Goal: Task Accomplishment & Management: Manage account settings

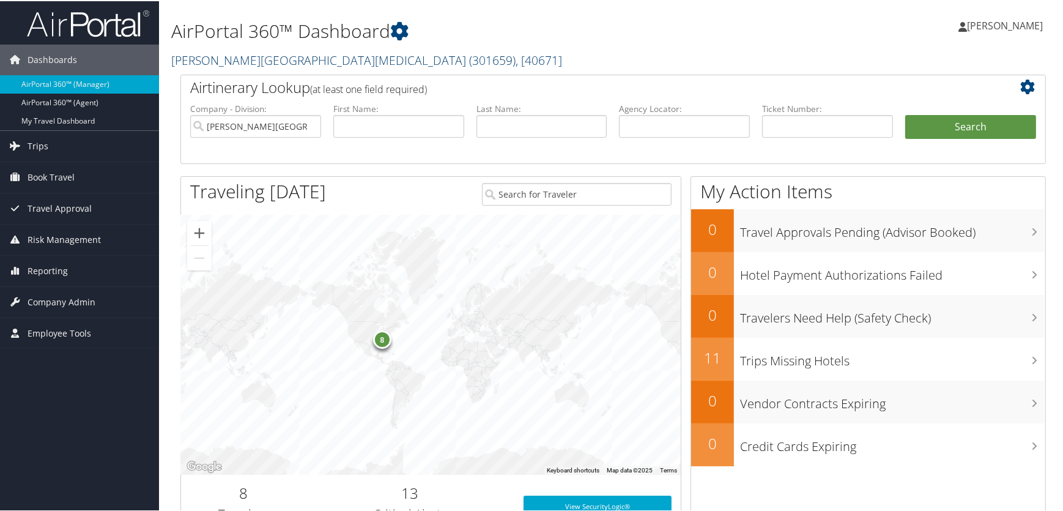
click at [226, 61] on link "Fred Hutchinson Cancer Center ( 301659 ) , [ 40671 ]" at bounding box center [366, 59] width 391 height 17
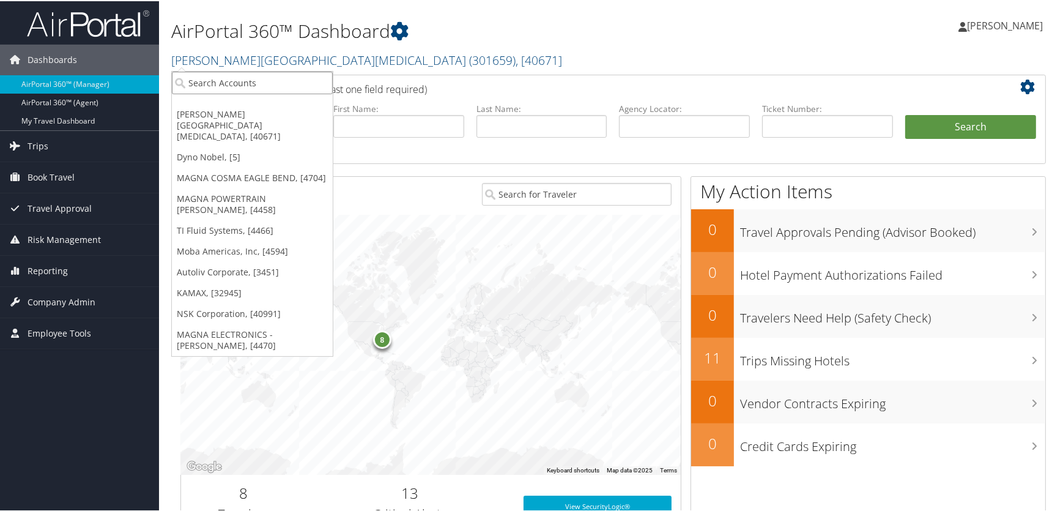
click at [231, 87] on input "search" at bounding box center [252, 81] width 161 height 23
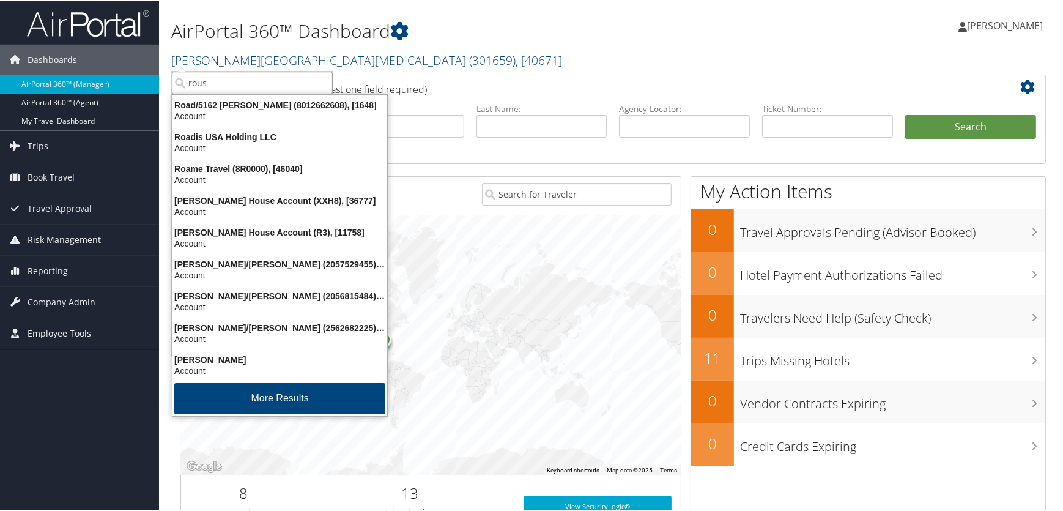
type input "roush"
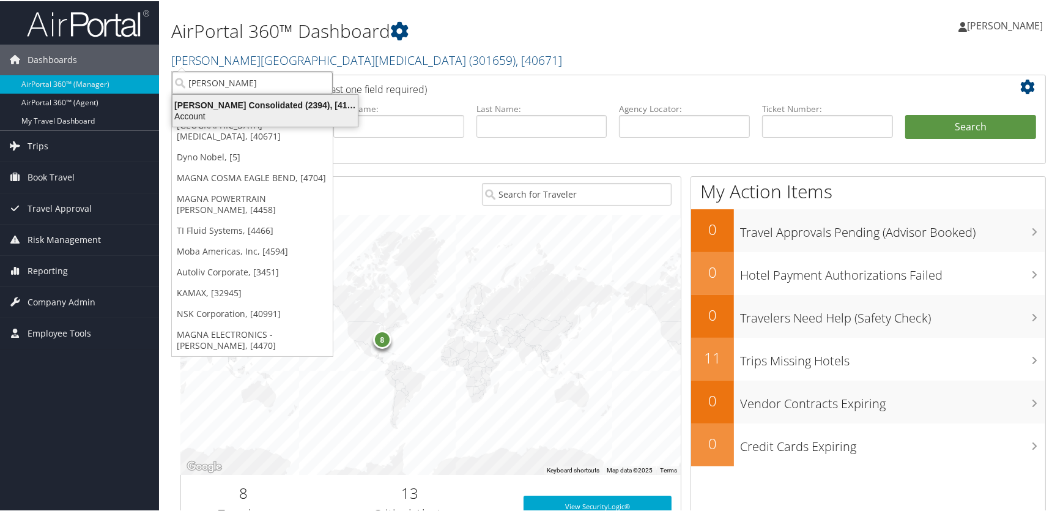
click at [243, 103] on div "Roush Consolidated (2394), [41402]" at bounding box center [265, 103] width 200 height 11
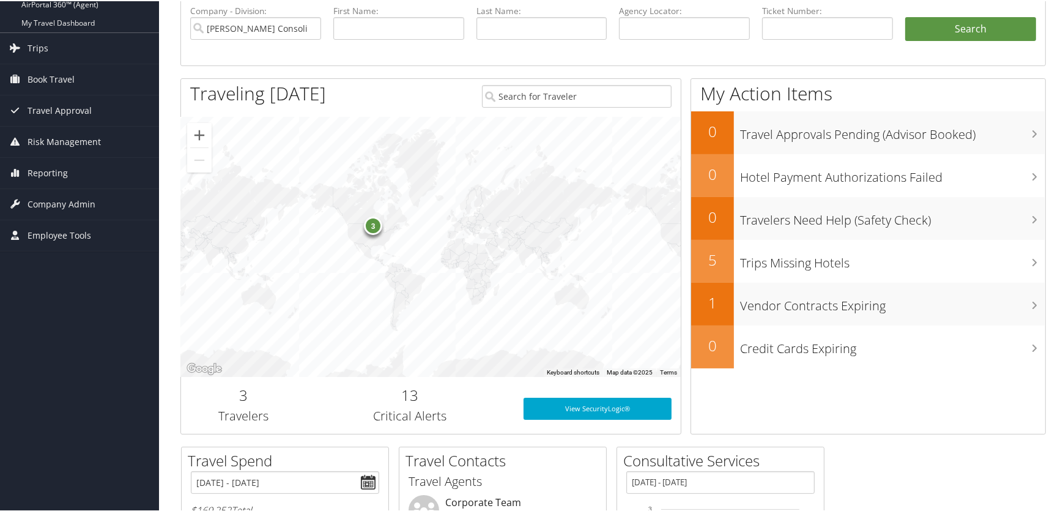
scroll to position [97, 0]
click at [48, 206] on span "Company Admin" at bounding box center [62, 203] width 68 height 31
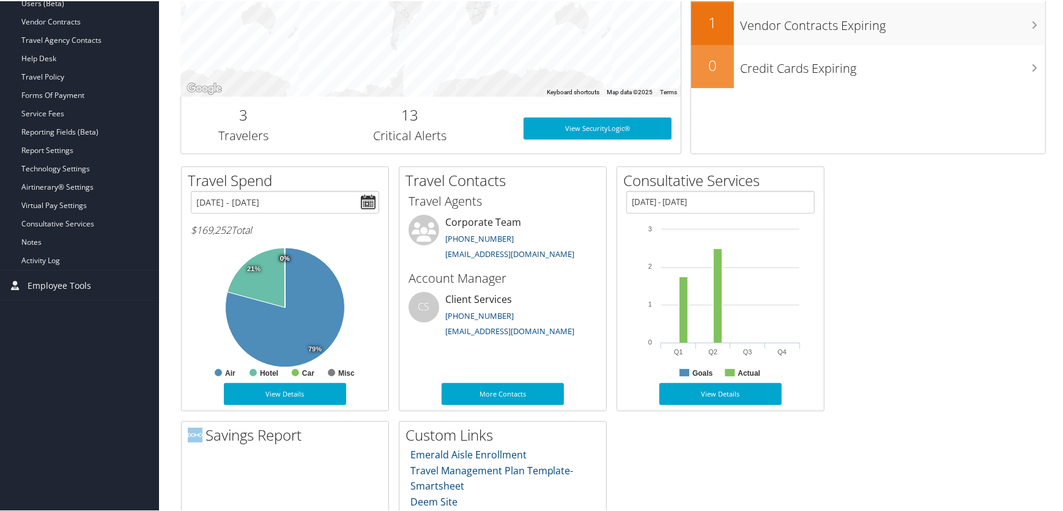
scroll to position [208, 0]
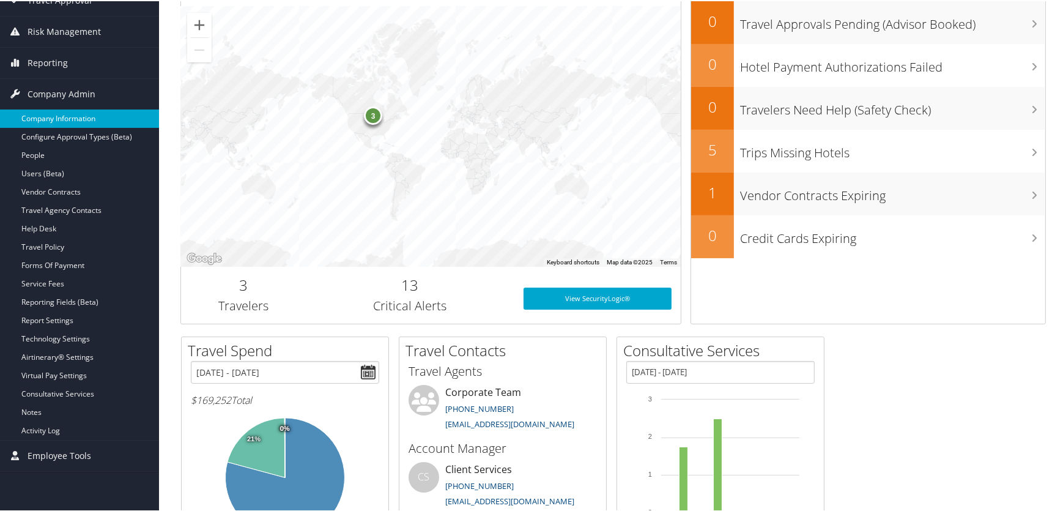
click at [70, 111] on link "Company Information" at bounding box center [79, 117] width 159 height 18
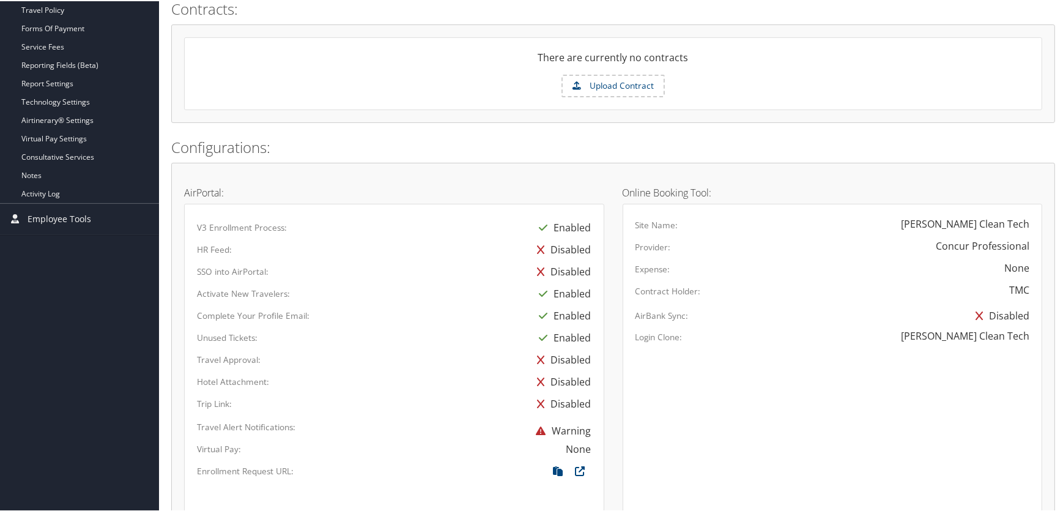
scroll to position [652, 0]
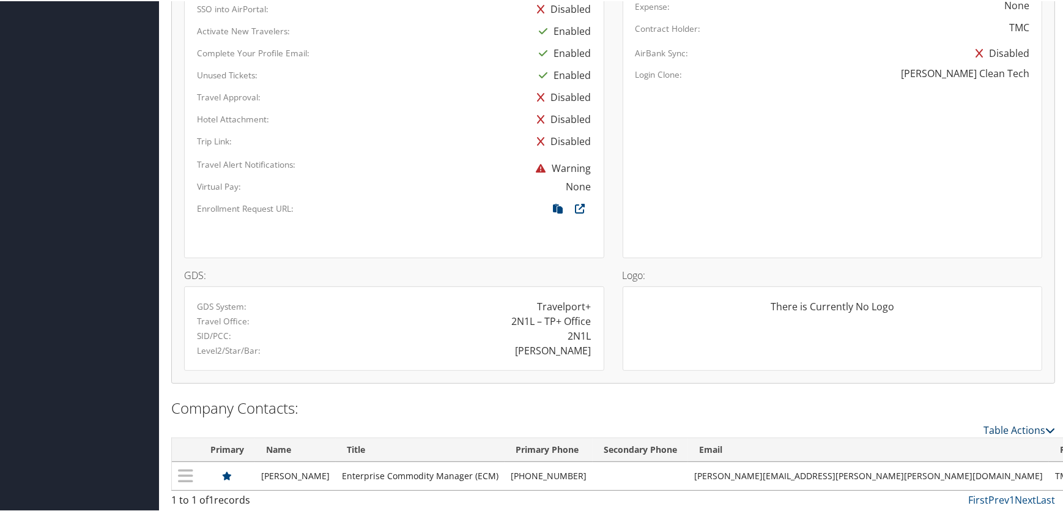
click at [985, 431] on link "Table Actions" at bounding box center [1020, 428] width 72 height 13
click at [932, 448] on link "New Contact" at bounding box center [969, 447] width 161 height 21
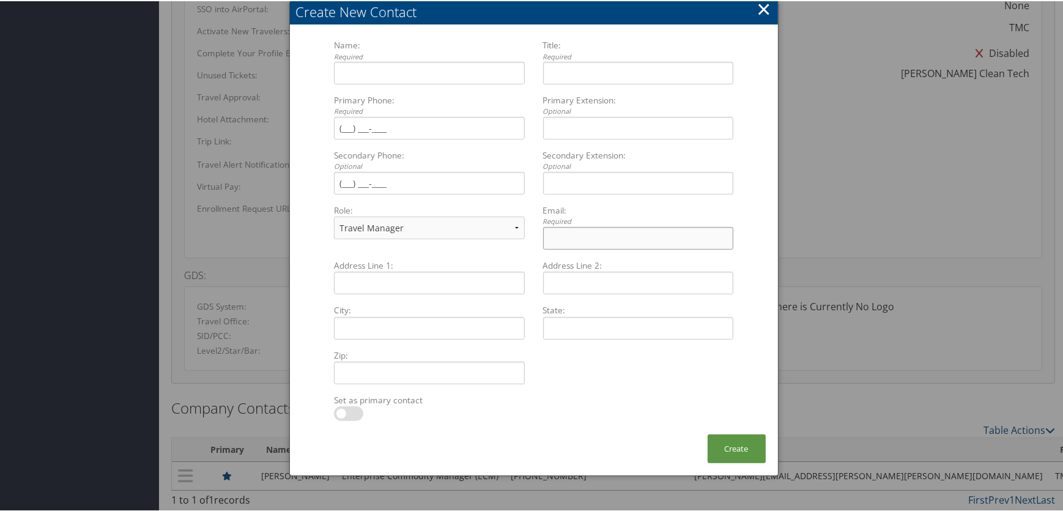
click at [599, 238] on input "Email: Required Multiple values The selected items contain different values for…" at bounding box center [638, 237] width 190 height 23
paste input "joyce.zschering@roush.com"
type input "joyce.zschering@roush.com"
click at [360, 67] on input "Name: Required Multiple values The selected items contain different values for …" at bounding box center [429, 72] width 190 height 23
type input "Joyce Zschering@roush.com"
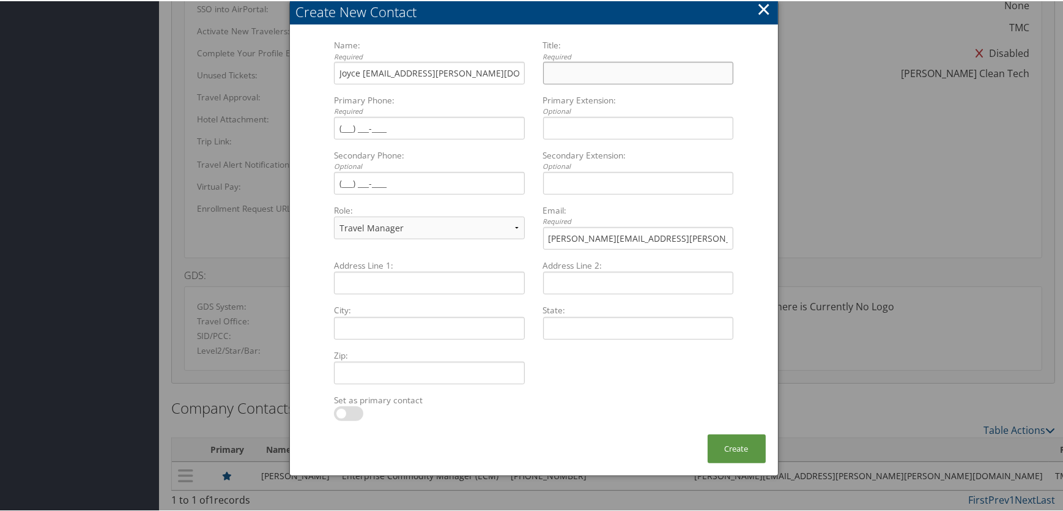
click at [588, 69] on input "Title: Required Multiple values The selected items contain different values for…" at bounding box center [638, 72] width 190 height 23
type input "main contact"
click at [737, 451] on button "Create" at bounding box center [737, 447] width 58 height 29
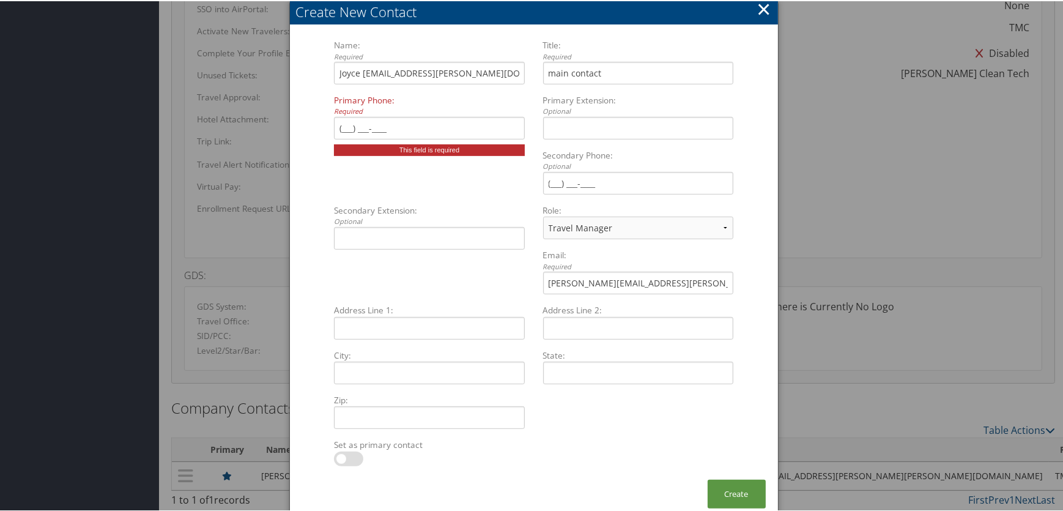
click at [760, 9] on button "×" at bounding box center [764, 8] width 14 height 24
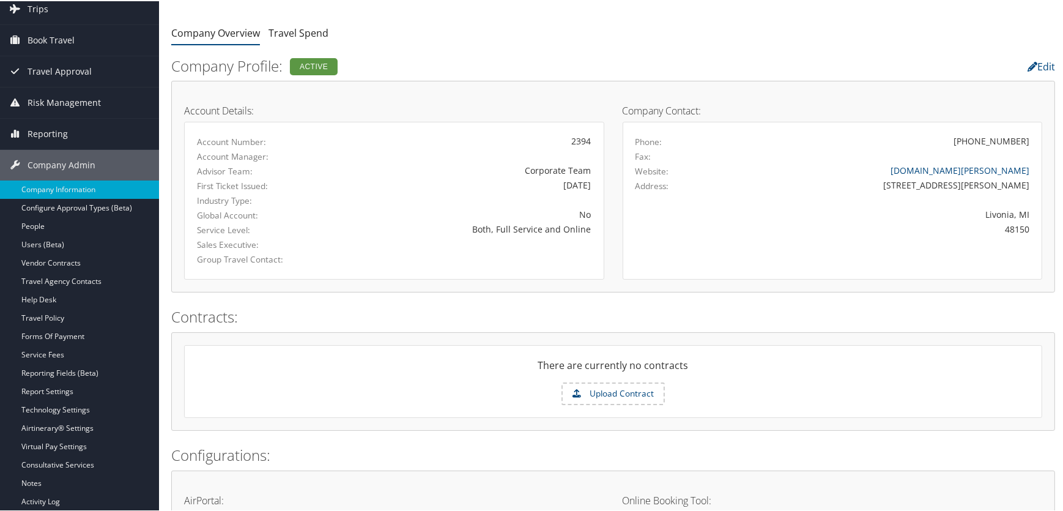
scroll to position [0, 0]
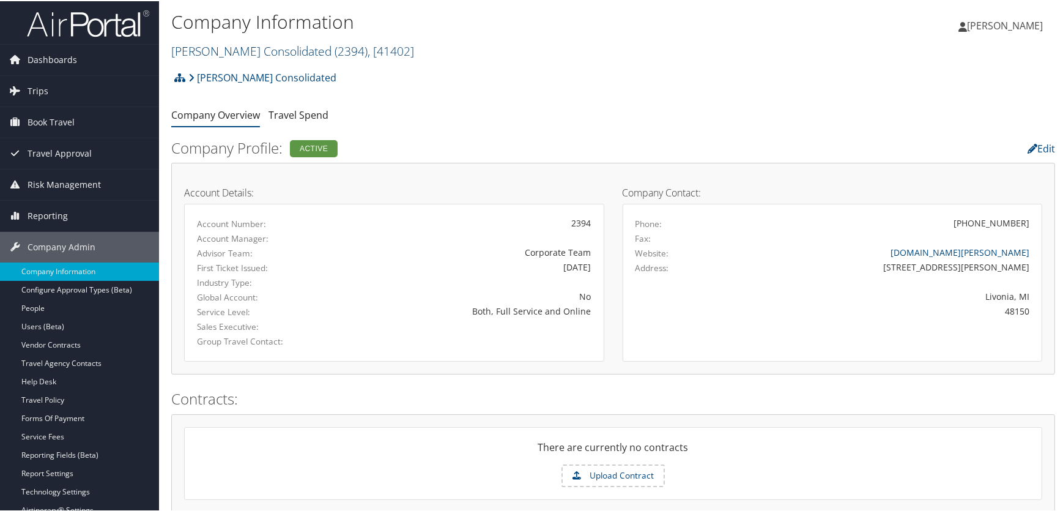
click at [229, 51] on link "Roush Consolidated ( 2394 ) , [ 41402 ]" at bounding box center [292, 50] width 243 height 17
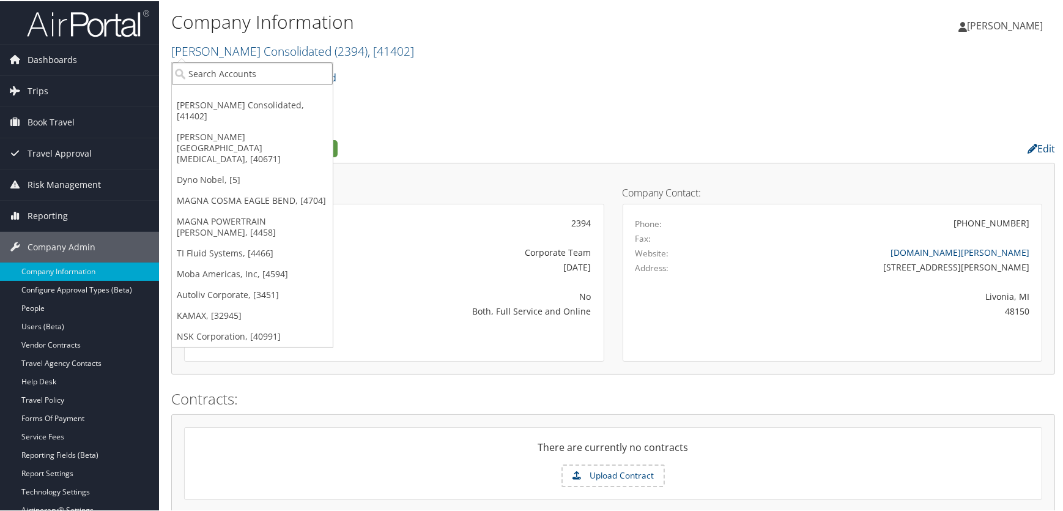
click at [220, 80] on input "search" at bounding box center [252, 72] width 161 height 23
type input "fred hutch"
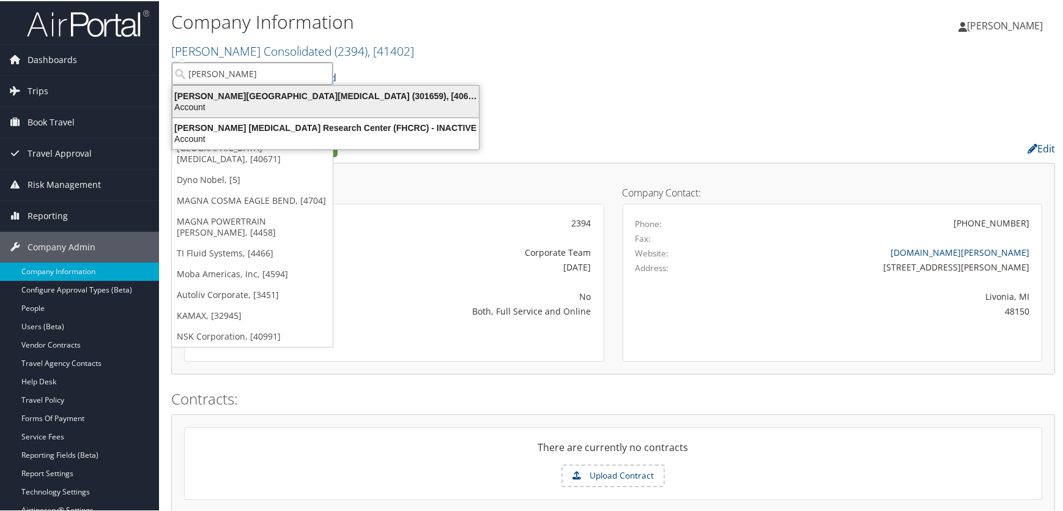
click at [221, 98] on div "Fred Hutchinson Cancer Center (301659), [40671]" at bounding box center [325, 94] width 321 height 11
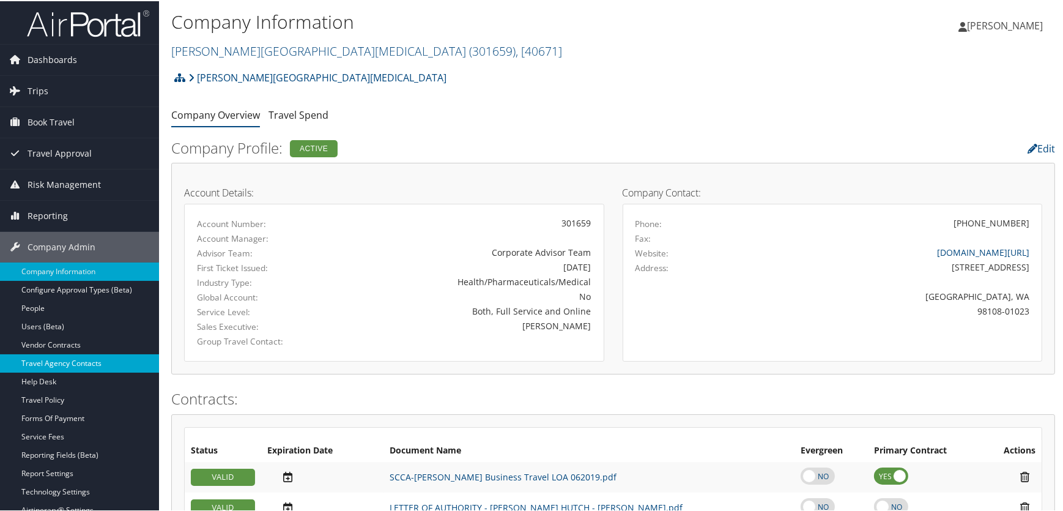
click at [54, 360] on link "Travel Agency Contacts" at bounding box center [79, 362] width 159 height 18
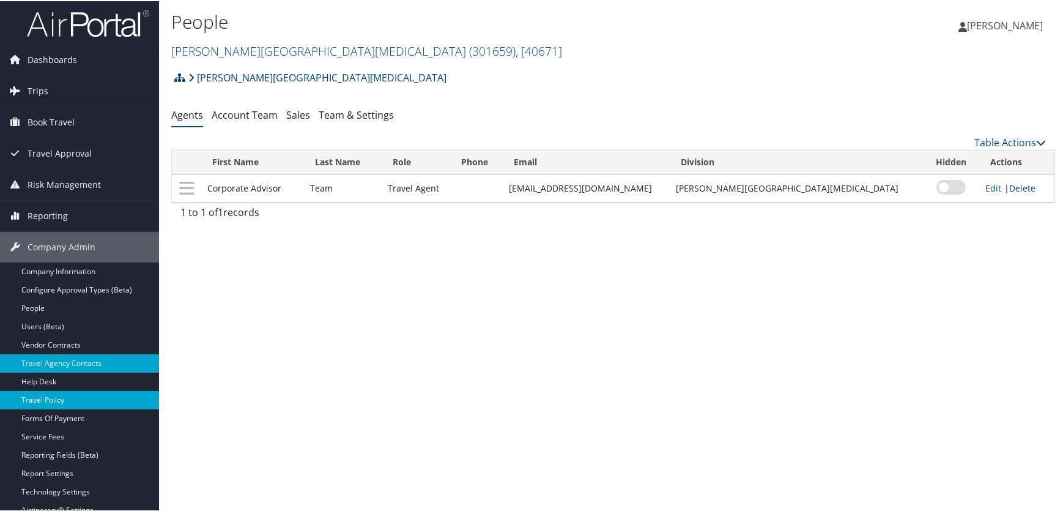
click at [59, 396] on link "Travel Policy" at bounding box center [79, 399] width 159 height 18
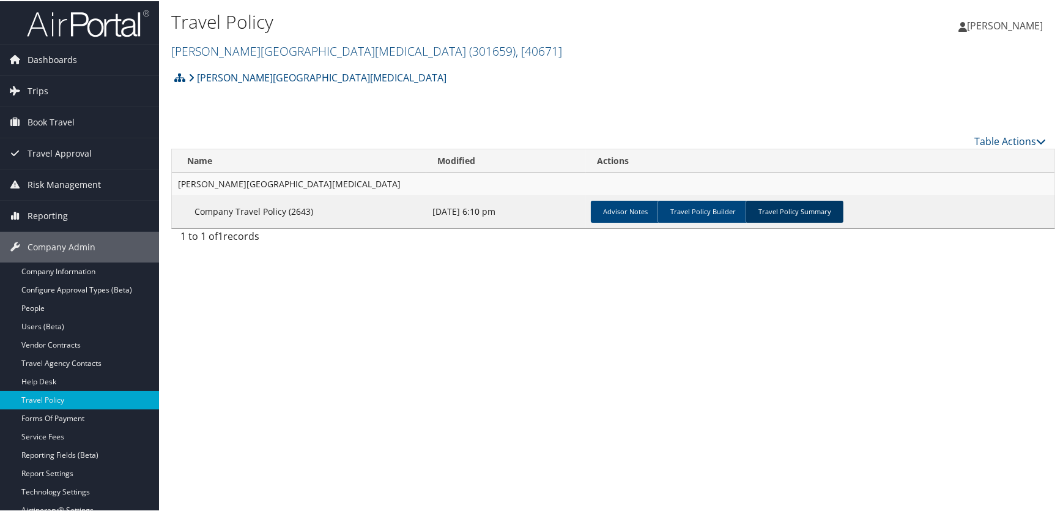
click at [802, 213] on link "Travel Policy Summary" at bounding box center [795, 210] width 98 height 22
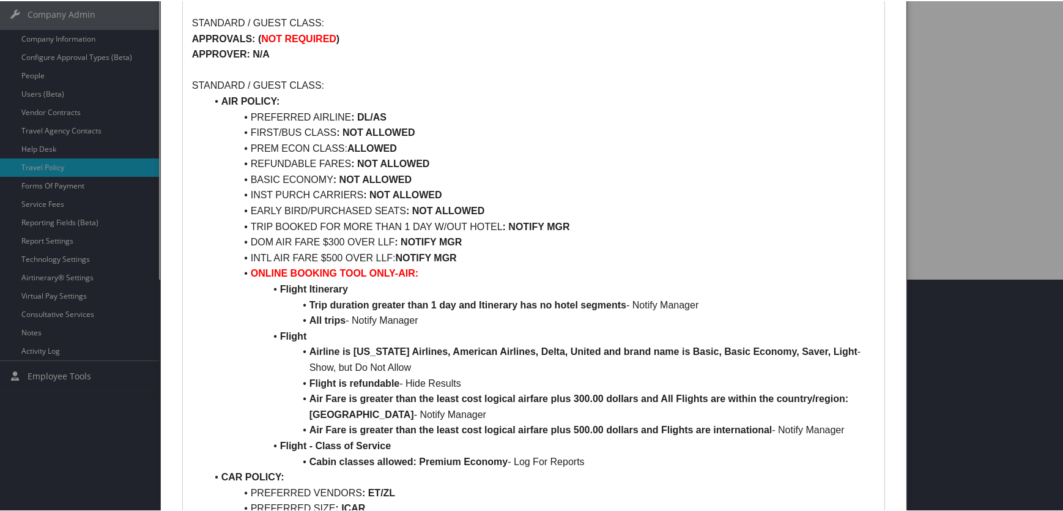
scroll to position [69, 0]
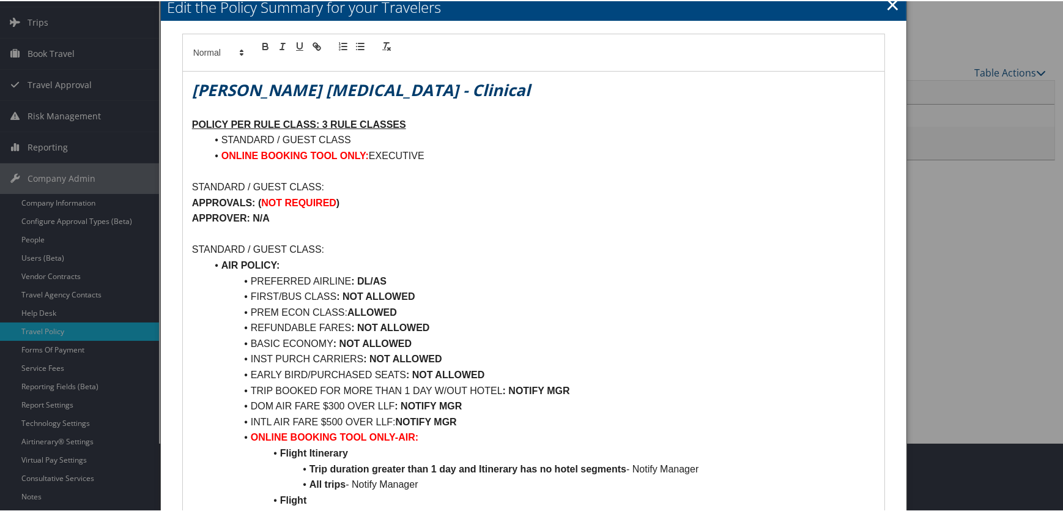
click at [886, 6] on link "×" at bounding box center [893, 3] width 14 height 24
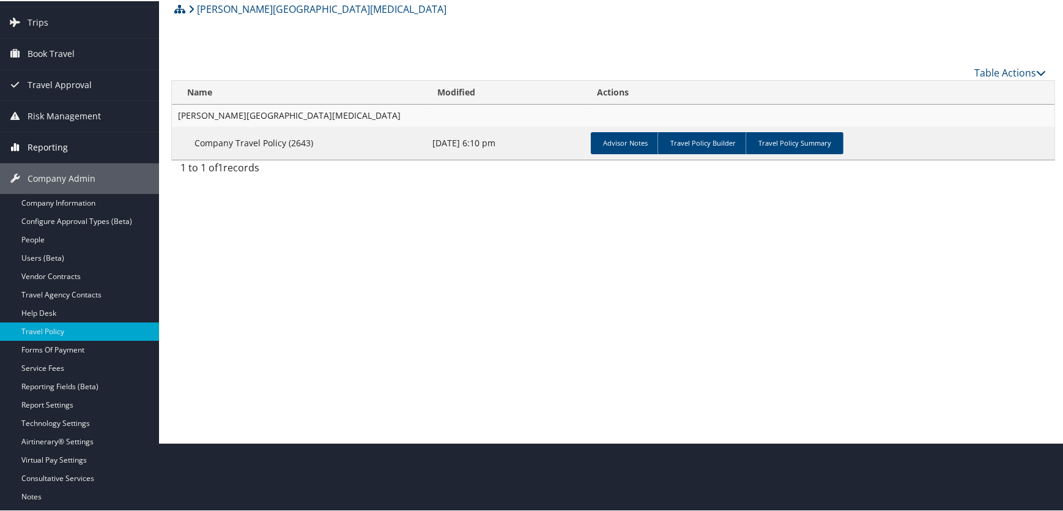
click at [44, 142] on span "Reporting" at bounding box center [48, 146] width 40 height 31
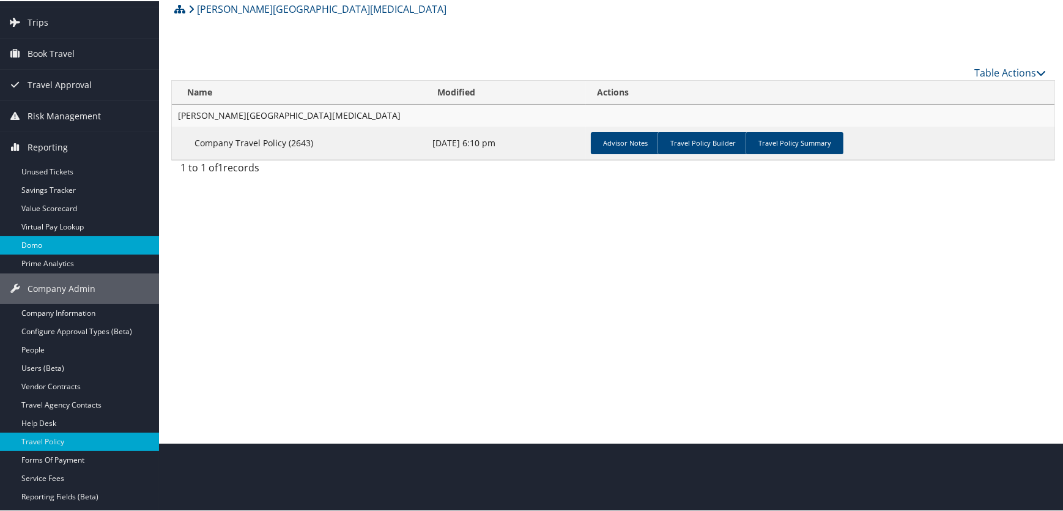
click at [49, 246] on link "Domo" at bounding box center [79, 244] width 159 height 18
